Goal: Information Seeking & Learning: Learn about a topic

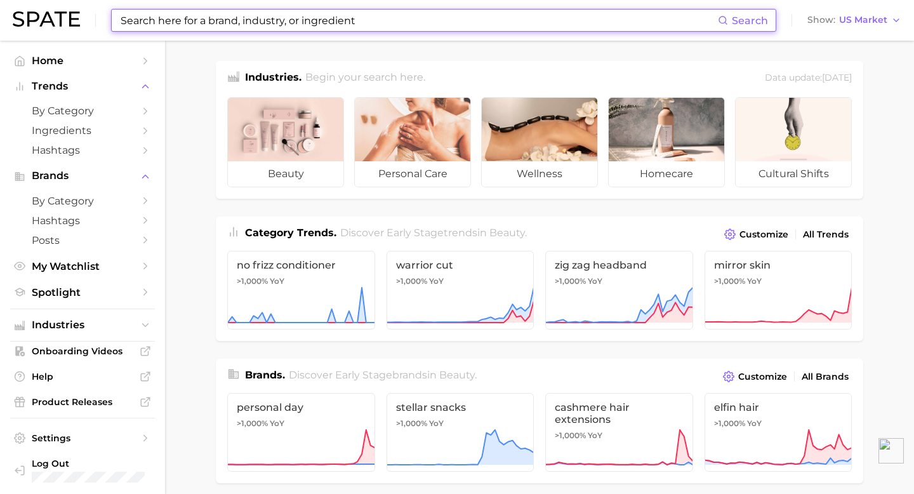
click at [308, 25] on input at bounding box center [418, 21] width 598 height 22
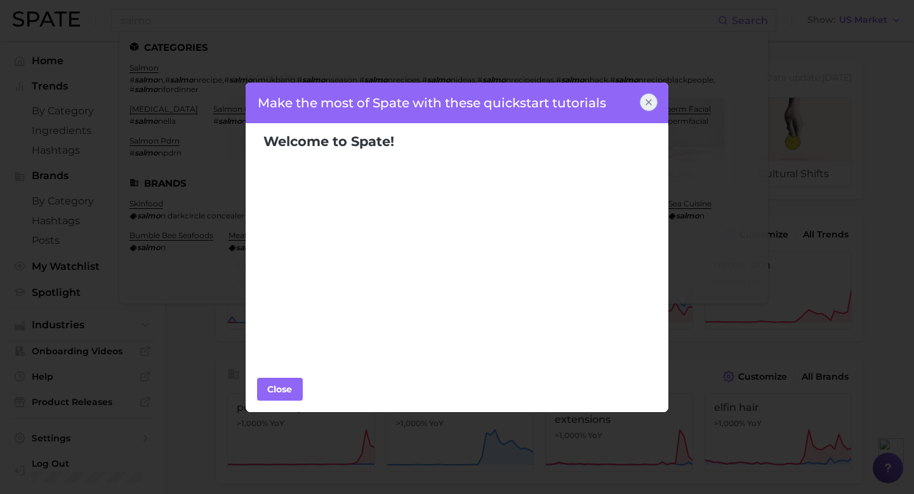
click at [644, 103] on icon at bounding box center [648, 102] width 10 height 10
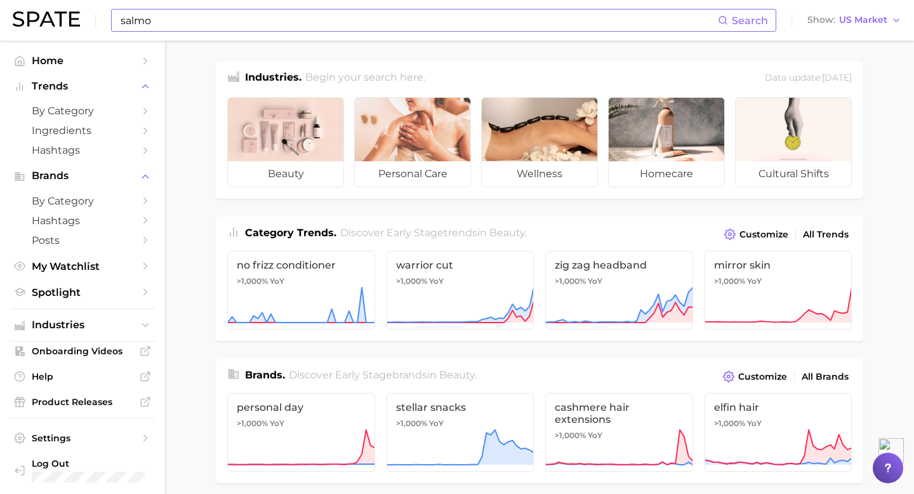
click at [384, 24] on input "salmo" at bounding box center [418, 21] width 598 height 22
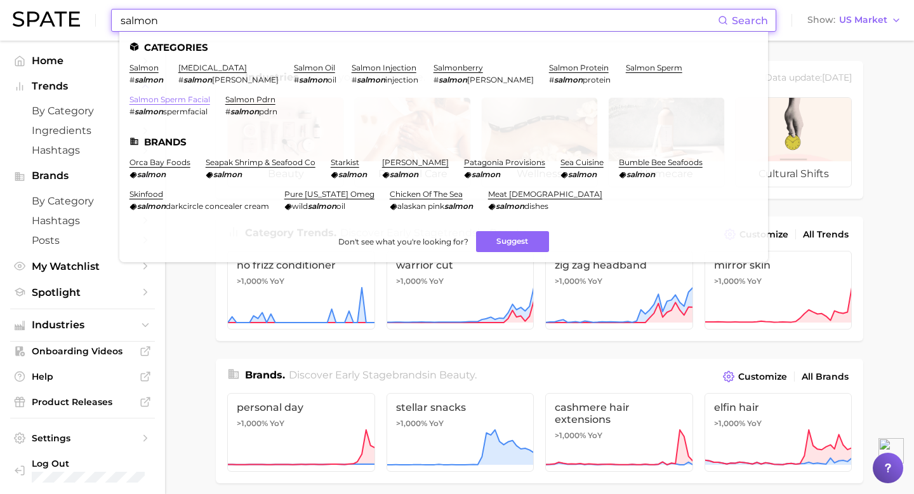
type input "salmon"
click at [210, 95] on link "salmon sperm facial" at bounding box center [169, 100] width 81 height 10
